Goal: Transaction & Acquisition: Purchase product/service

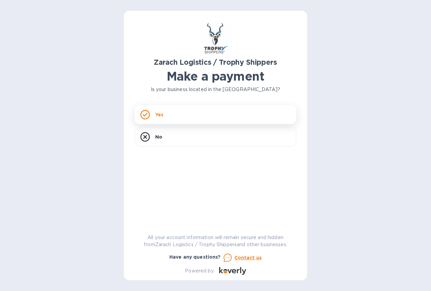
click at [185, 114] on div "Yes" at bounding box center [216, 114] width 162 height 19
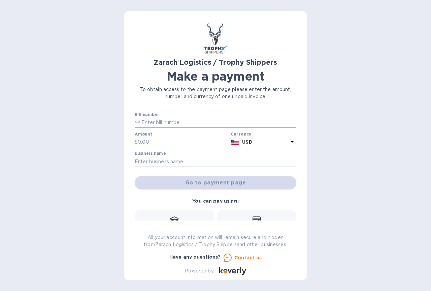
click at [166, 122] on input "text" at bounding box center [218, 123] width 156 height 10
type input "B00174464"
click at [166, 142] on input "text" at bounding box center [183, 142] width 90 height 10
type input "1,357.50"
click at [163, 161] on input "text" at bounding box center [216, 161] width 162 height 10
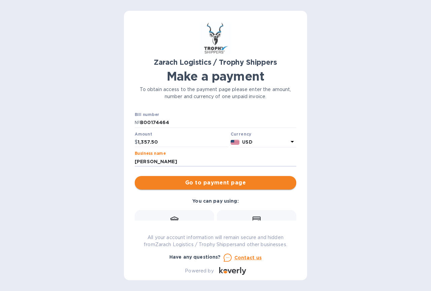
type input "Randall Crider"
click at [210, 182] on span "Go to payment page" at bounding box center [215, 182] width 151 height 8
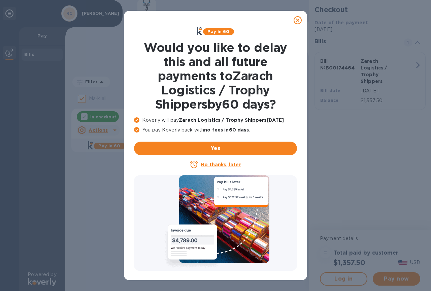
click at [216, 164] on u "No thanks, later" at bounding box center [221, 164] width 40 height 5
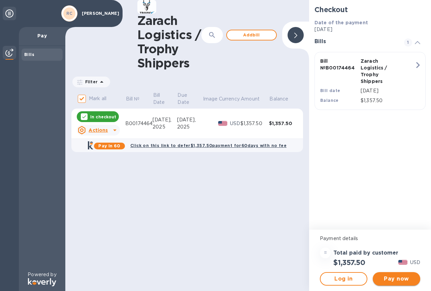
click at [392, 278] on span "Pay now" at bounding box center [396, 278] width 37 height 8
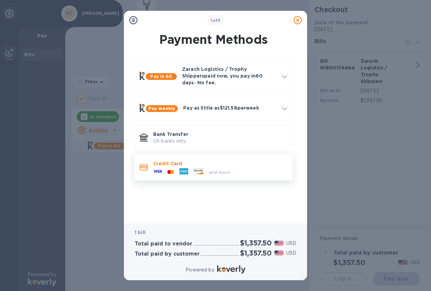
click at [206, 168] on div "and more..." at bounding box center [221, 171] width 30 height 7
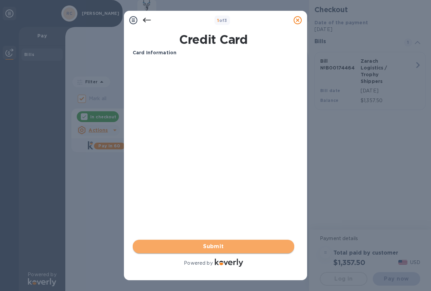
click at [210, 245] on span "Submit" at bounding box center [213, 246] width 151 height 8
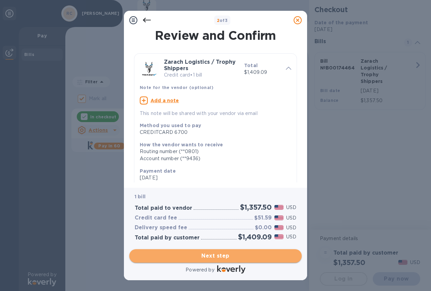
click at [215, 255] on span "Next step" at bounding box center [216, 256] width 162 height 8
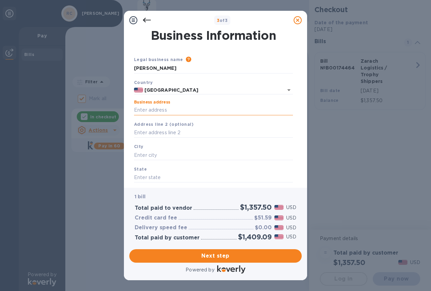
click at [176, 109] on input "Business address" at bounding box center [213, 110] width 159 height 10
type input "6493 Wilkesboro Highway"
type input "Union Grove"
type input "NC"
type input "28689"
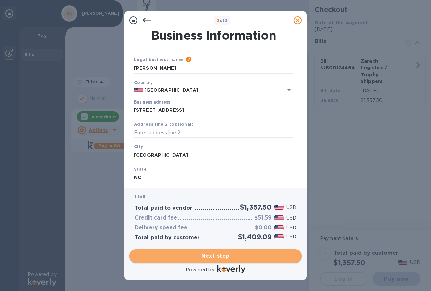
click at [209, 255] on span "Next step" at bounding box center [216, 256] width 162 height 8
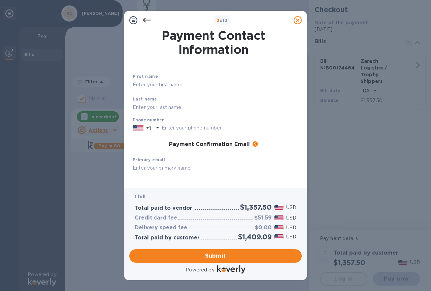
click at [173, 83] on input "text" at bounding box center [214, 85] width 162 height 10
type input "Randall"
click at [162, 105] on input "text" at bounding box center [214, 107] width 162 height 10
type input "Crider"
click at [184, 127] on input "text" at bounding box center [228, 128] width 133 height 10
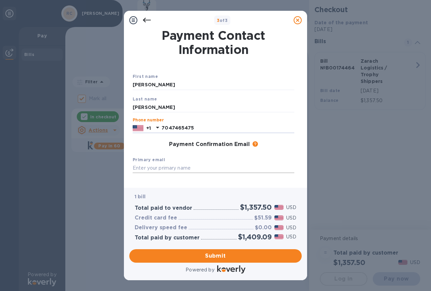
type input "7047465475"
click at [164, 168] on input "text" at bounding box center [214, 168] width 162 height 10
type input "rancrider@yahoo.com"
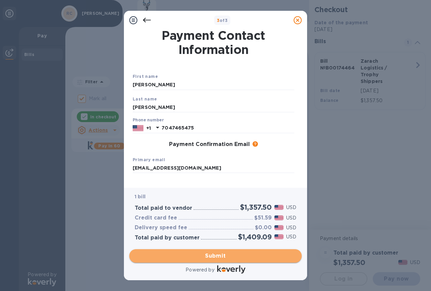
click at [211, 255] on span "Submit" at bounding box center [216, 256] width 162 height 8
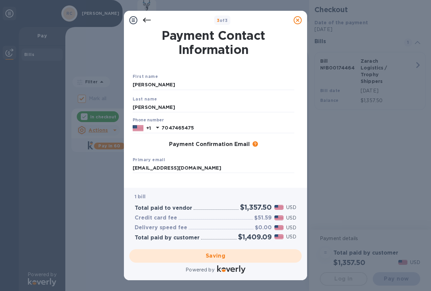
checkbox input "false"
